Goal: Transaction & Acquisition: Book appointment/travel/reservation

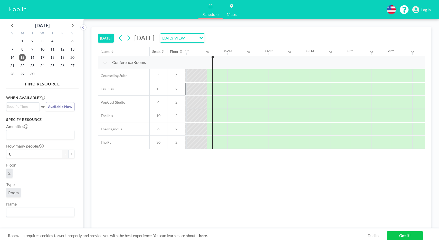
scroll to position [0, 370]
click at [131, 38] on icon at bounding box center [128, 38] width 5 height 8
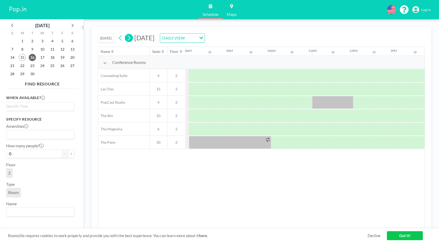
scroll to position [0, 329]
click at [131, 38] on icon at bounding box center [128, 38] width 5 height 8
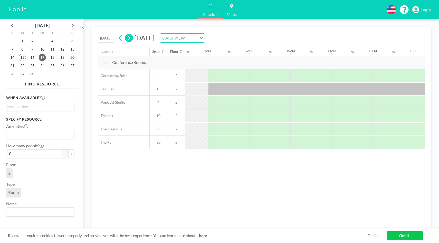
scroll to position [0, 308]
click at [131, 38] on icon at bounding box center [128, 38] width 5 height 8
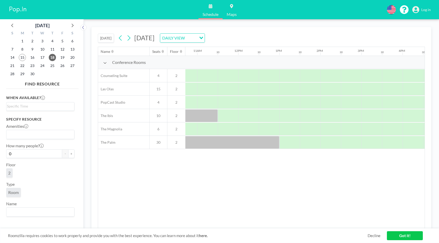
scroll to position [0, 456]
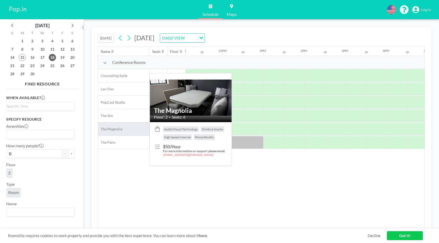
click at [111, 130] on span "The Magnolia" at bounding box center [110, 129] width 24 height 5
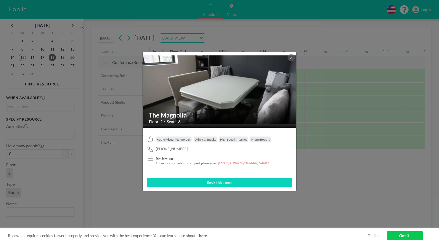
click at [223, 99] on img at bounding box center [220, 89] width 154 height 69
click at [291, 58] on icon at bounding box center [291, 57] width 3 height 3
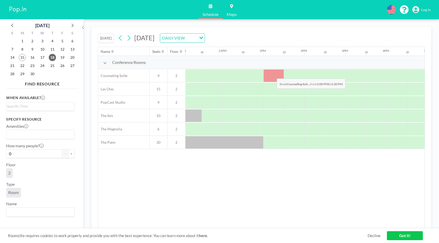
click at [273, 75] on div at bounding box center [273, 75] width 21 height 13
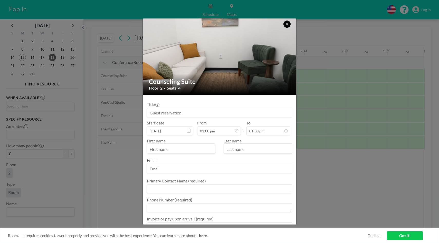
click at [286, 25] on icon at bounding box center [286, 24] width 3 height 3
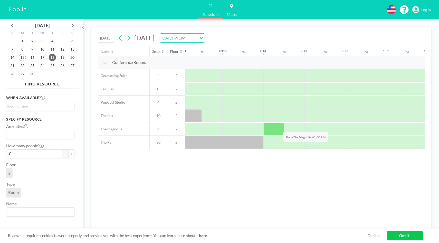
click at [279, 128] on div at bounding box center [273, 129] width 21 height 13
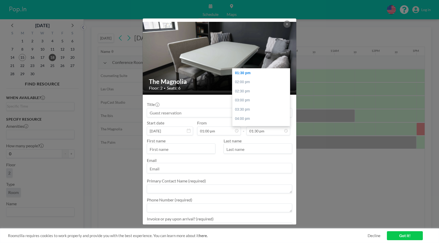
scroll to position [0, 308]
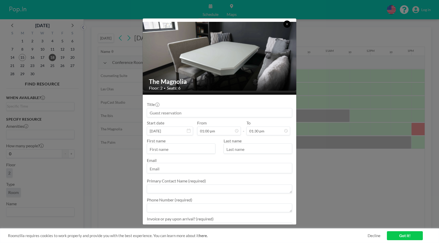
click at [289, 25] on button at bounding box center [286, 24] width 7 height 7
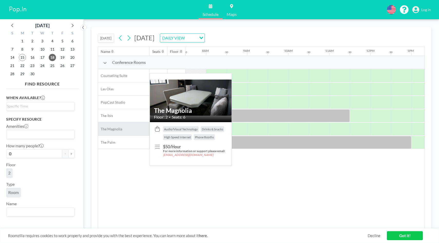
click at [140, 127] on div "The Magnolia" at bounding box center [123, 128] width 51 height 13
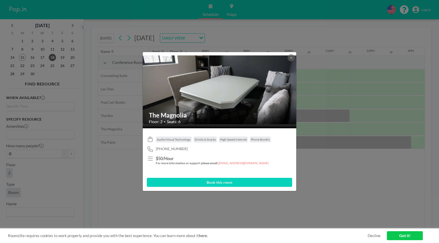
click at [226, 92] on img at bounding box center [220, 89] width 154 height 69
click at [186, 185] on button "Book this room" at bounding box center [219, 182] width 145 height 9
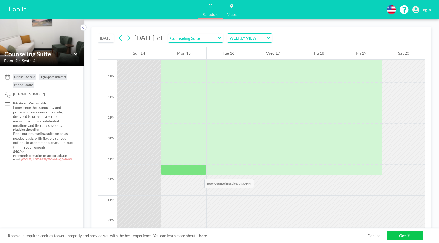
scroll to position [234, 0]
click at [218, 41] on input "text" at bounding box center [192, 38] width 49 height 8
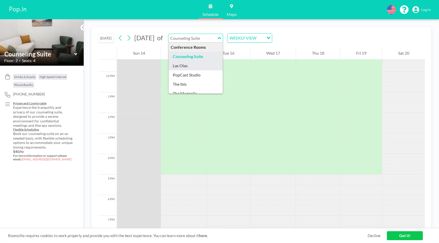
scroll to position [14, 0]
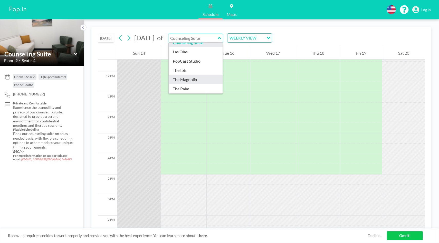
type input "The Magnolia"
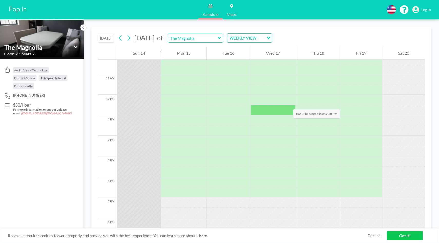
scroll to position [217, 0]
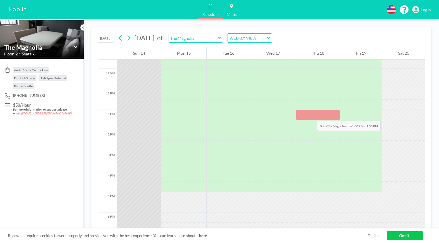
click at [312, 116] on div at bounding box center [318, 115] width 44 height 10
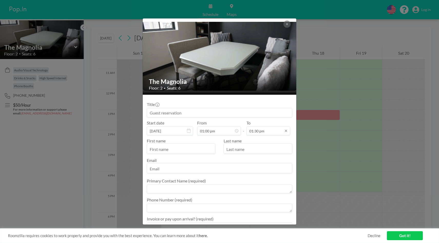
scroll to position [101, 0]
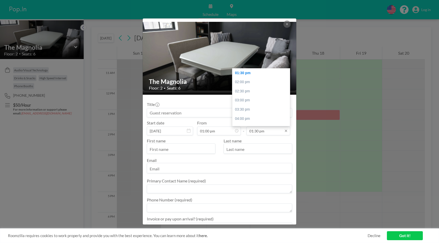
click at [268, 130] on input "01:30 pm" at bounding box center [268, 131] width 44 height 9
click at [247, 121] on div "05:00 pm" at bounding box center [261, 121] width 58 height 9
type input "05:00 pm"
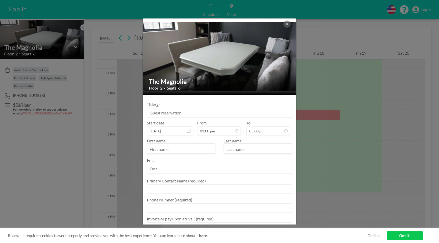
scroll to position [53, 0]
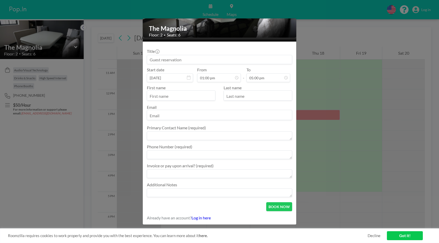
click at [223, 176] on textarea at bounding box center [219, 173] width 145 height 9
click at [354, 157] on div "The Magnolia Floor: 2 • Seats: 6 Title Start date Sep 18, 2025 From 01:00 pm - …" at bounding box center [219, 121] width 439 height 243
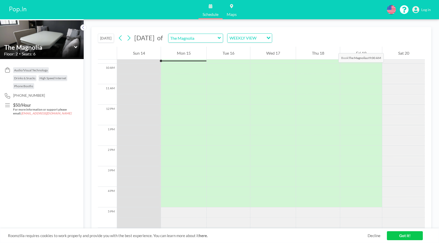
scroll to position [199, 0]
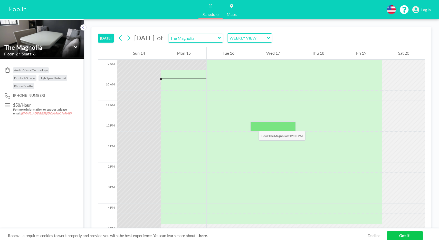
scroll to position [185, 0]
click at [30, 44] on input "text" at bounding box center [39, 47] width 70 height 7
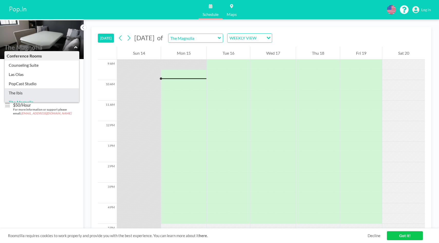
scroll to position [14, 0]
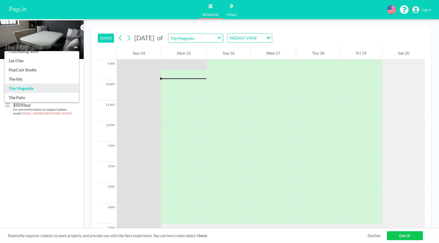
type input "The Magnolia"
click at [11, 10] on img at bounding box center [18, 10] width 20 height 10
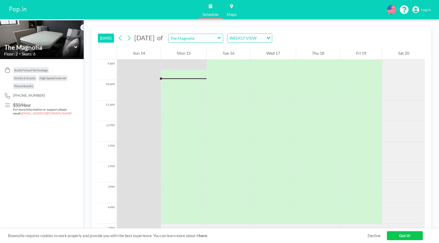
click at [15, 10] on img at bounding box center [18, 10] width 20 height 10
click at [218, 39] on input "text" at bounding box center [192, 38] width 49 height 8
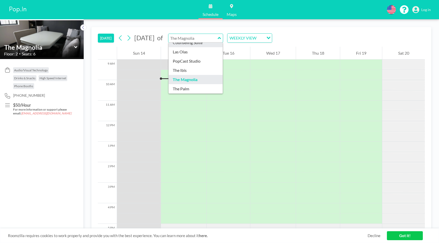
scroll to position [0, 0]
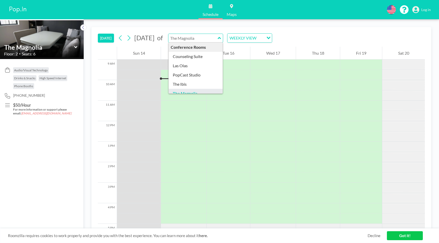
type input "The Magnolia"
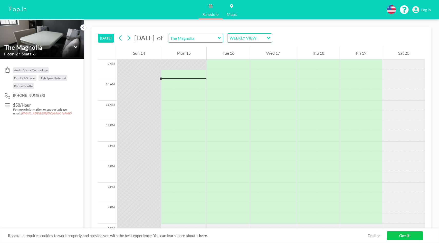
click at [216, 33] on div "September 2025 of The Magnolia WEEKLY VIEW Loading..." at bounding box center [195, 37] width 156 height 9
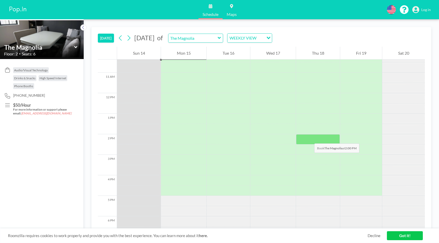
scroll to position [212, 0]
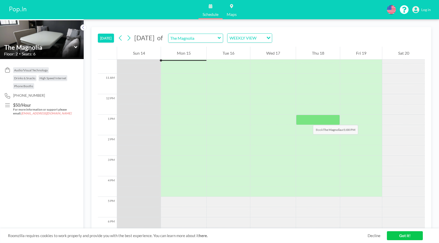
click at [308, 120] on div at bounding box center [318, 120] width 44 height 10
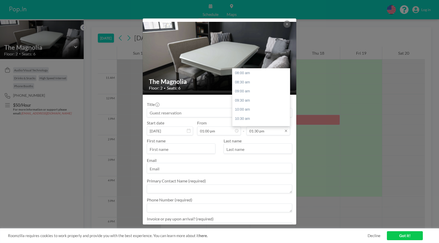
click at [265, 132] on input "01:30 pm" at bounding box center [268, 131] width 44 height 9
click at [250, 121] on div "05:00 pm" at bounding box center [261, 121] width 58 height 9
type input "05:00 pm"
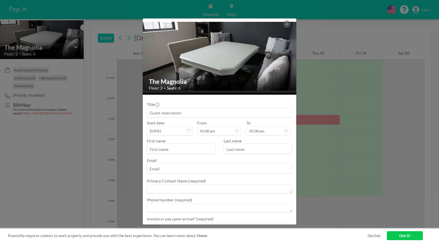
click at [187, 115] on input at bounding box center [219, 112] width 145 height 9
type input "M"
type input "C"
type input "O"
type input "Old Dad's Wings Meeting"
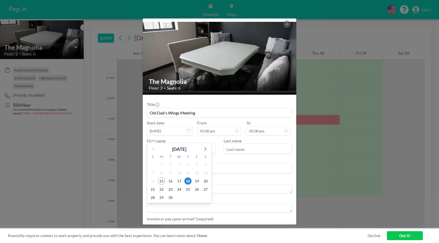
click at [174, 148] on div "[DATE]" at bounding box center [179, 148] width 14 height 7
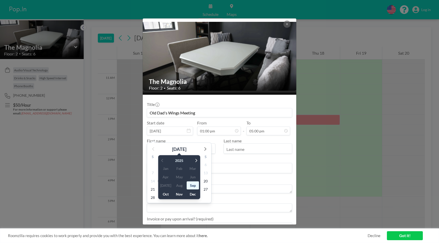
click at [239, 165] on input "email" at bounding box center [219, 168] width 145 height 9
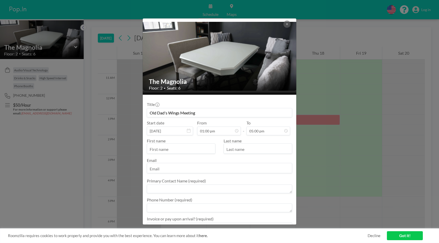
click at [205, 147] on input "text" at bounding box center [181, 149] width 68 height 9
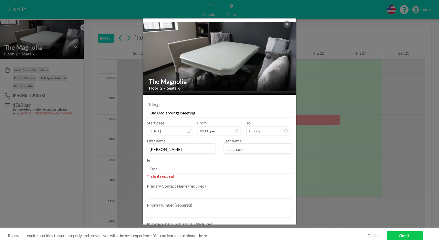
type input "[PERSON_NAME]"
type input "[EMAIL_ADDRESS][DOMAIN_NAME]"
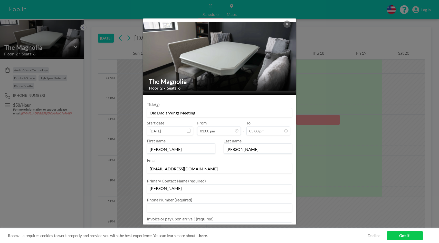
type textarea "[PERSON_NAME]"
drag, startPoint x: 176, startPoint y: 192, endPoint x: 127, endPoint y: 182, distance: 51.0
click at [126, 182] on div "The Magnolia Floor: 2 • Seats: 6 Title Old Dad's Wings Meeting Start date [DATE…" at bounding box center [219, 121] width 439 height 243
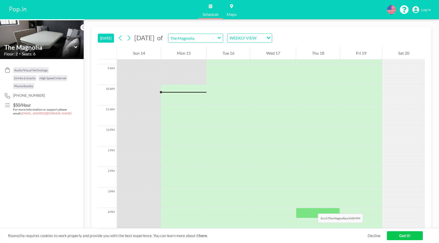
scroll to position [177, 0]
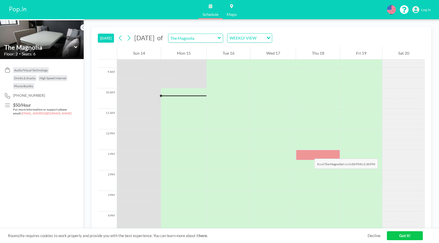
click at [309, 154] on div at bounding box center [318, 155] width 44 height 10
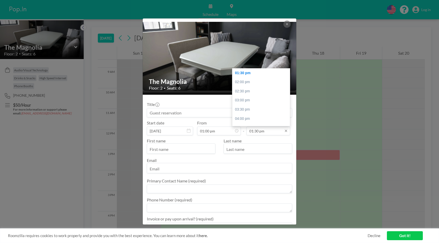
click at [264, 134] on input "01:30 pm" at bounding box center [268, 131] width 44 height 9
click at [256, 121] on div "05:00 pm" at bounding box center [261, 121] width 58 height 9
type input "05:00 pm"
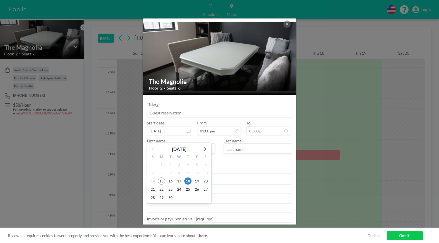
scroll to position [6, 0]
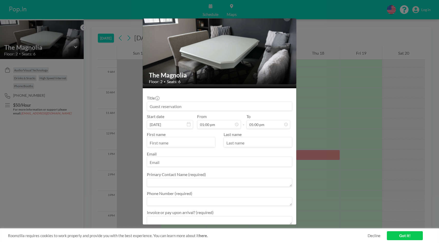
click at [237, 143] on input "text" at bounding box center [258, 142] width 68 height 9
click at [199, 144] on input "text" at bounding box center [181, 142] width 68 height 9
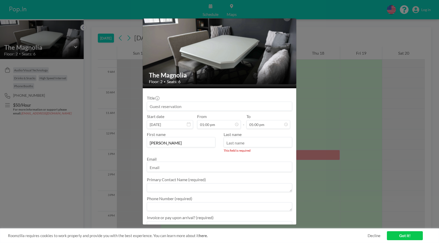
type input "[PERSON_NAME]"
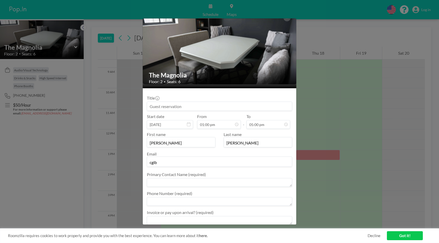
type input "[EMAIL_ADDRESS][DOMAIN_NAME]"
click at [188, 180] on textarea at bounding box center [219, 182] width 145 height 9
type textarea "[PERSON_NAME]"
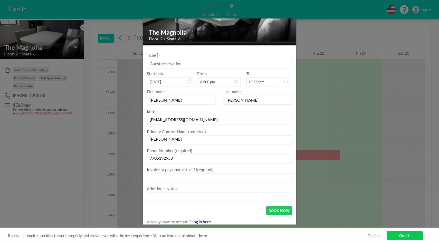
scroll to position [53, 0]
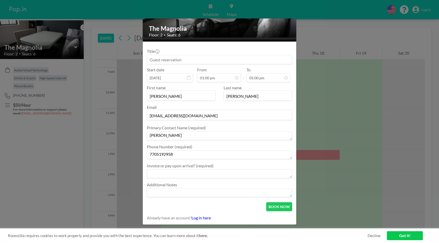
type textarea "7705192958"
click at [175, 173] on textarea at bounding box center [219, 173] width 145 height 9
type textarea "p"
type textarea "invoice"
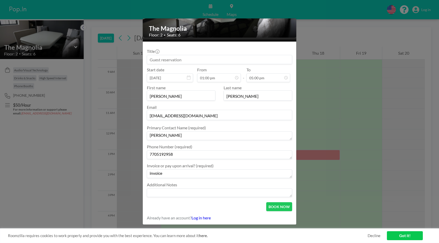
click at [198, 58] on input at bounding box center [219, 59] width 145 height 9
type input "Old Dad's Wings"
